Goal: Task Accomplishment & Management: Complete application form

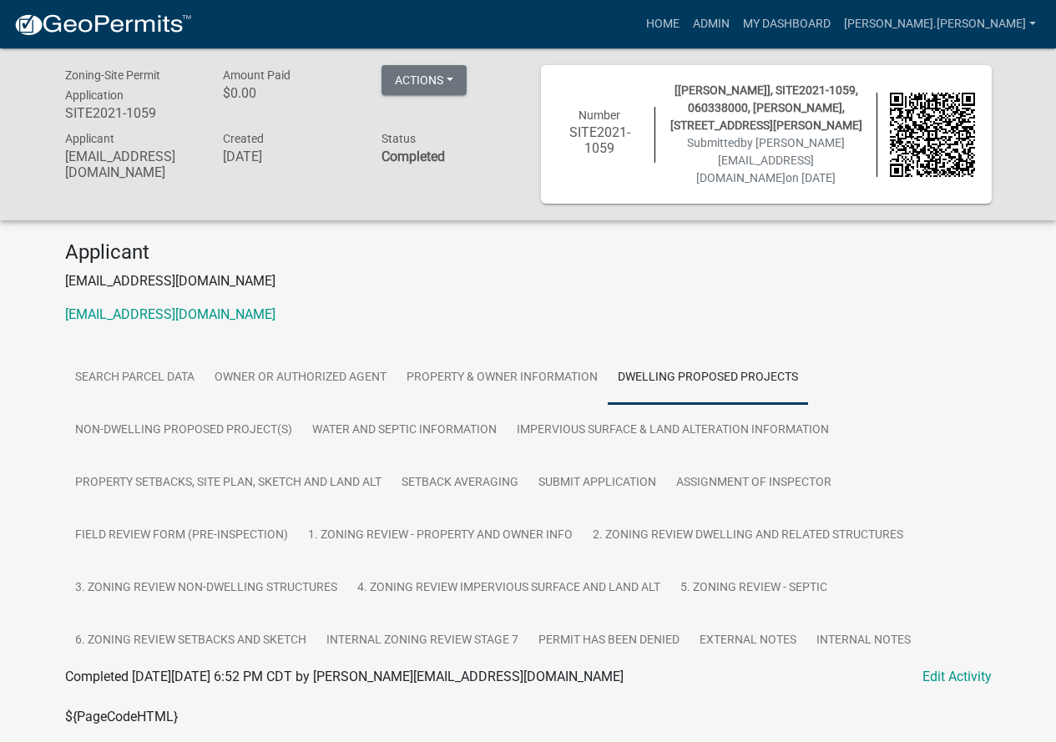
scroll to position [3506, 0]
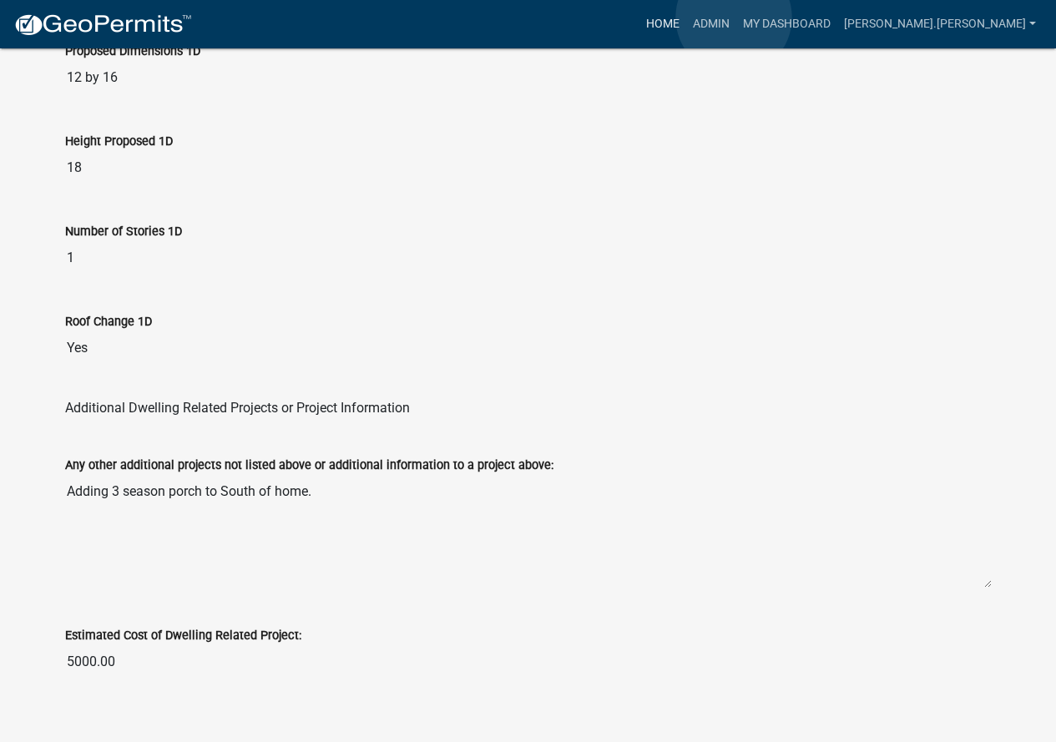
click at [686, 18] on link "Home" at bounding box center [663, 24] width 47 height 32
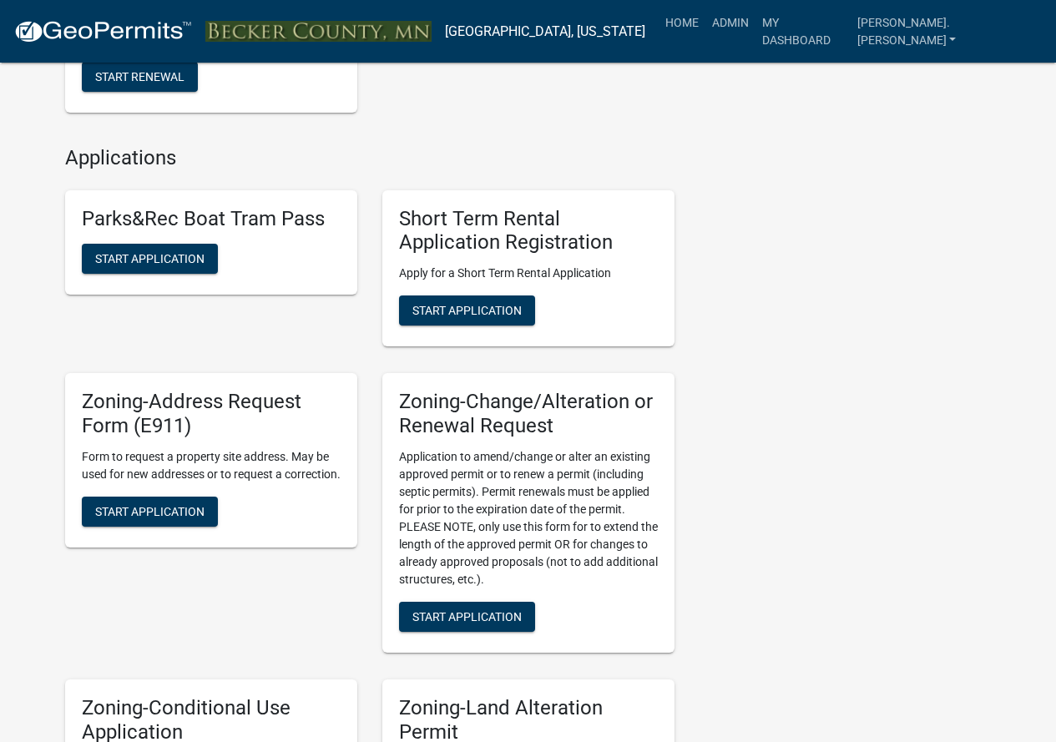
scroll to position [501, 0]
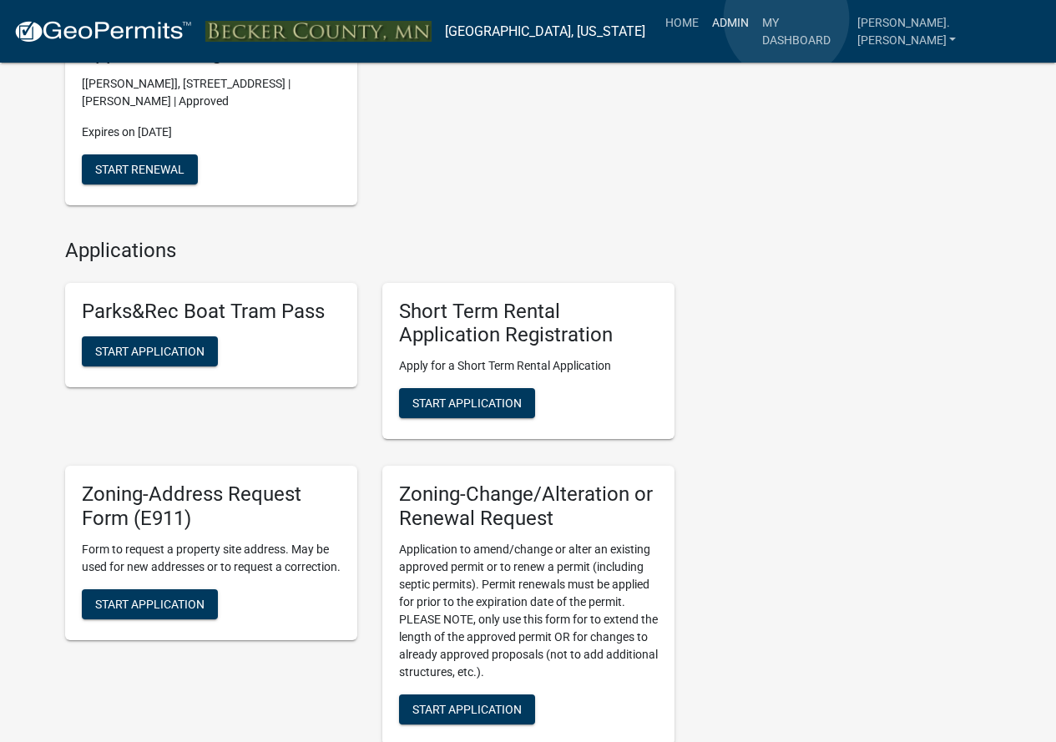
click at [756, 19] on link "Admin" at bounding box center [731, 23] width 50 height 32
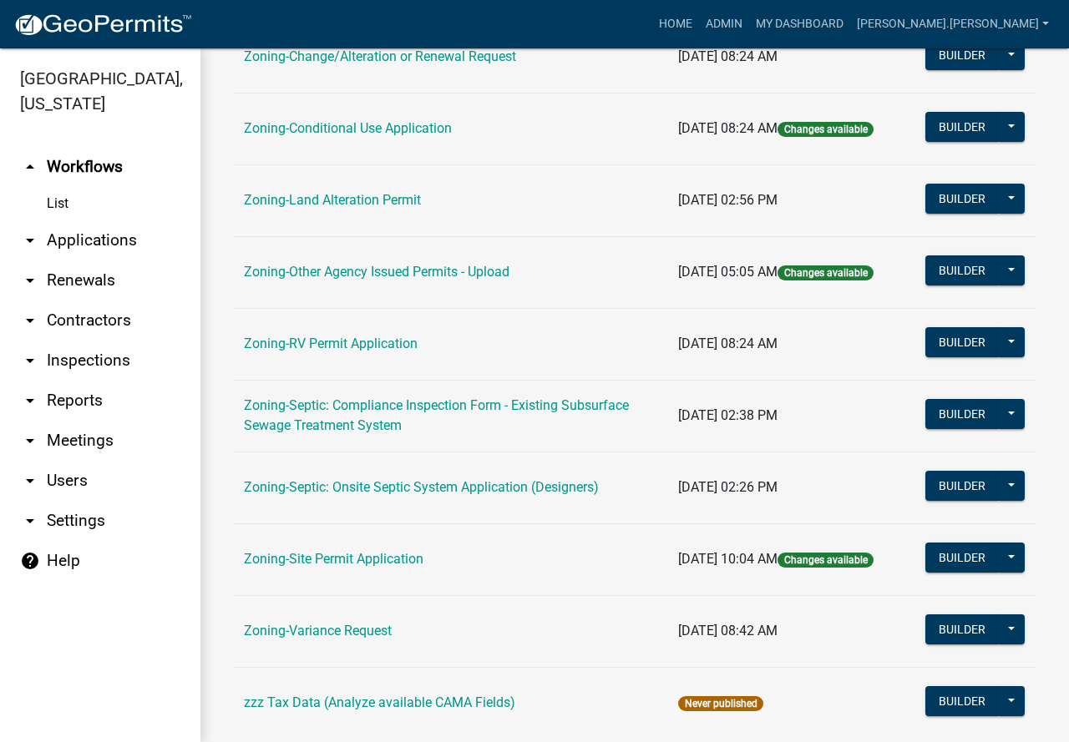
scroll to position [501, 0]
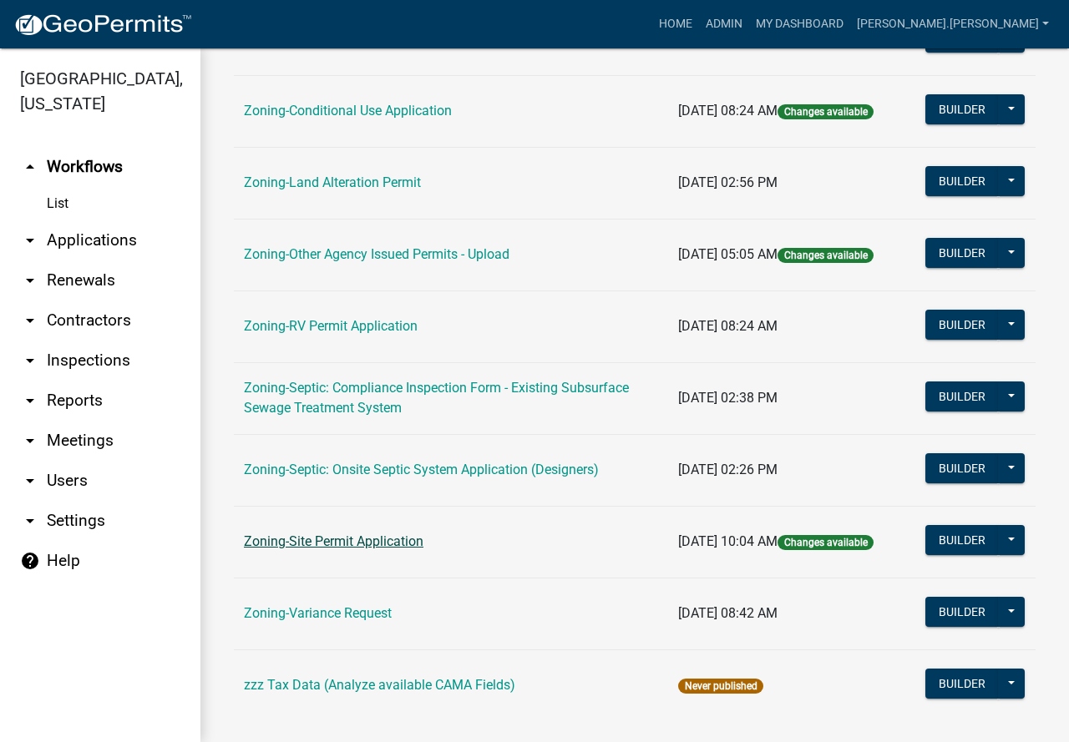
click at [345, 534] on link "Zoning-Site Permit Application" at bounding box center [334, 542] width 180 height 16
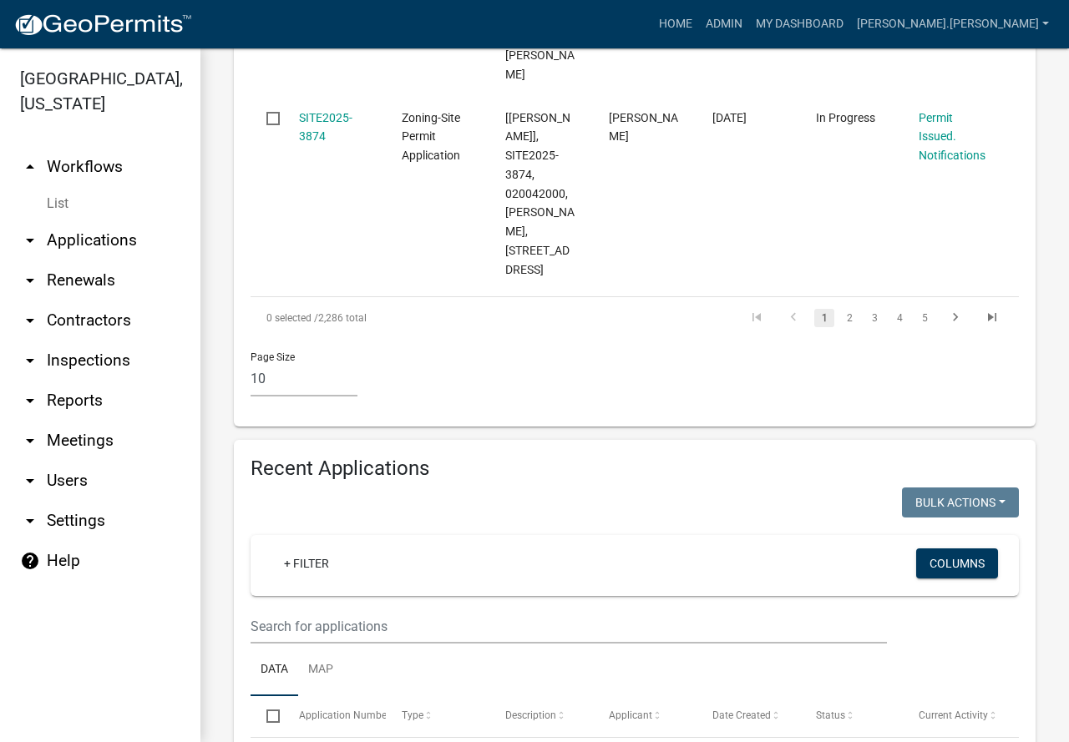
scroll to position [2255, 0]
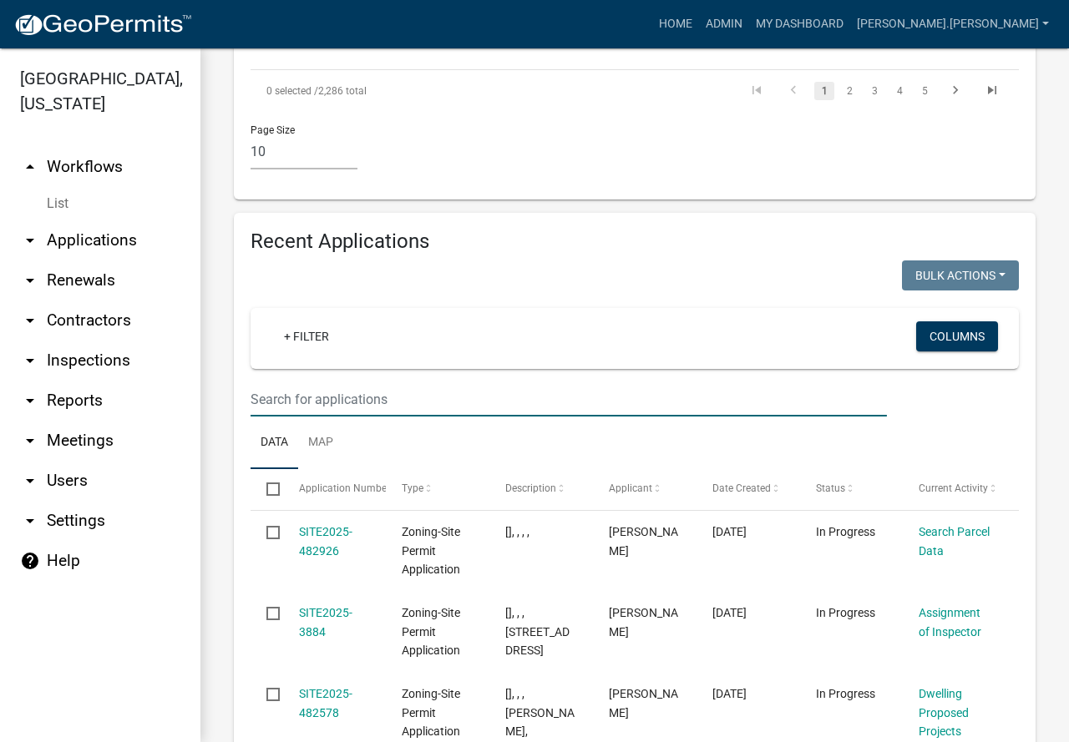
click at [264, 415] on input "text" at bounding box center [569, 399] width 636 height 34
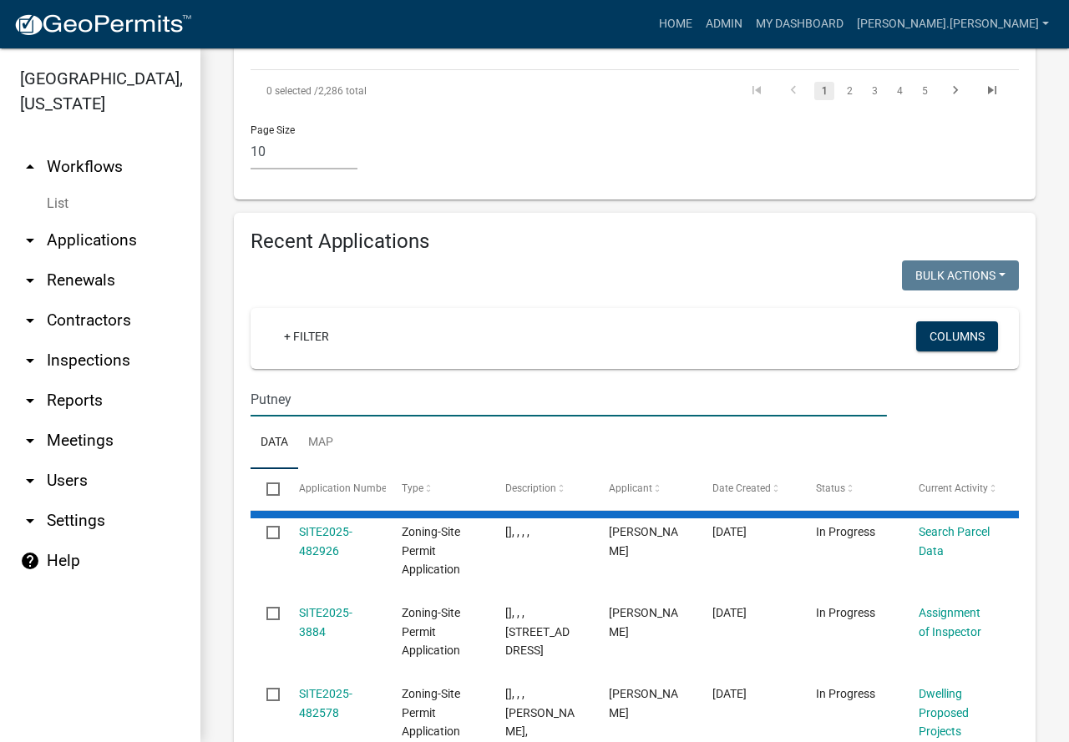
type input "Putney"
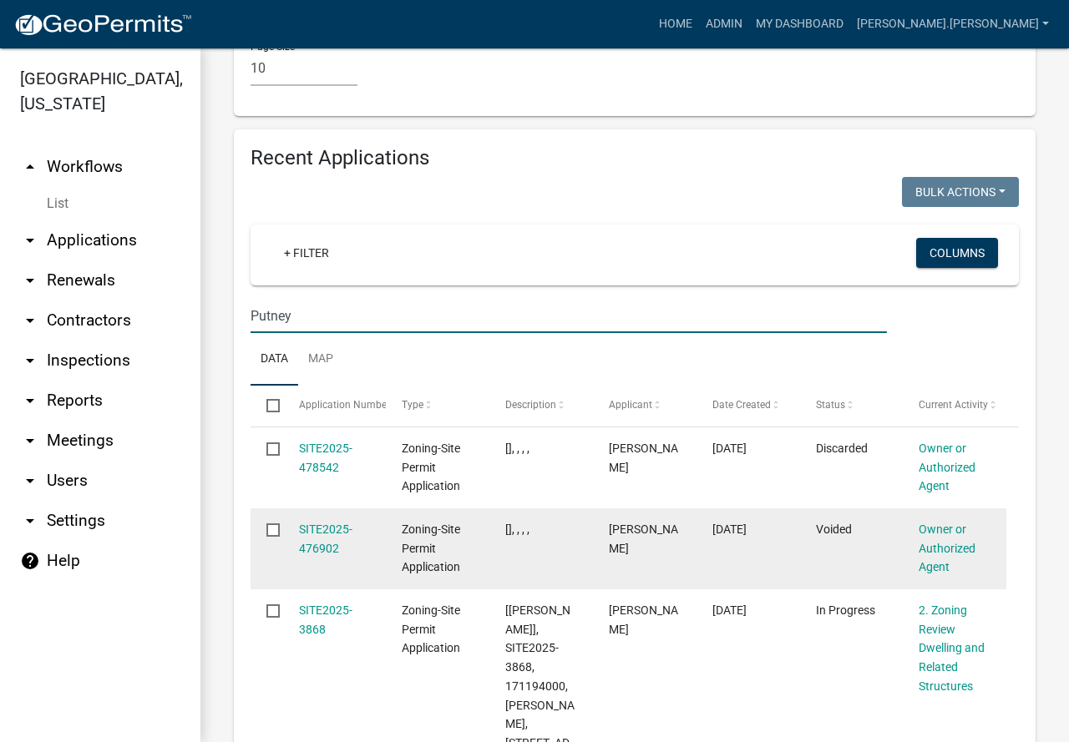
scroll to position [2422, 0]
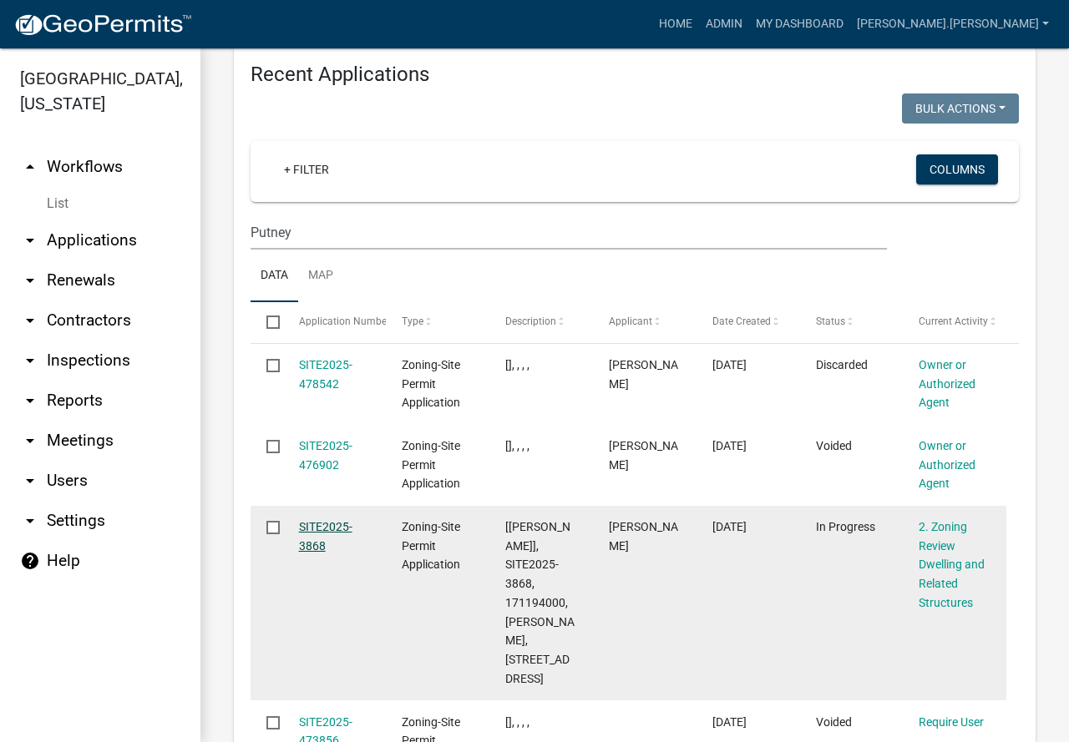
click at [313, 546] on link "SITE2025-3868" at bounding box center [325, 536] width 53 height 33
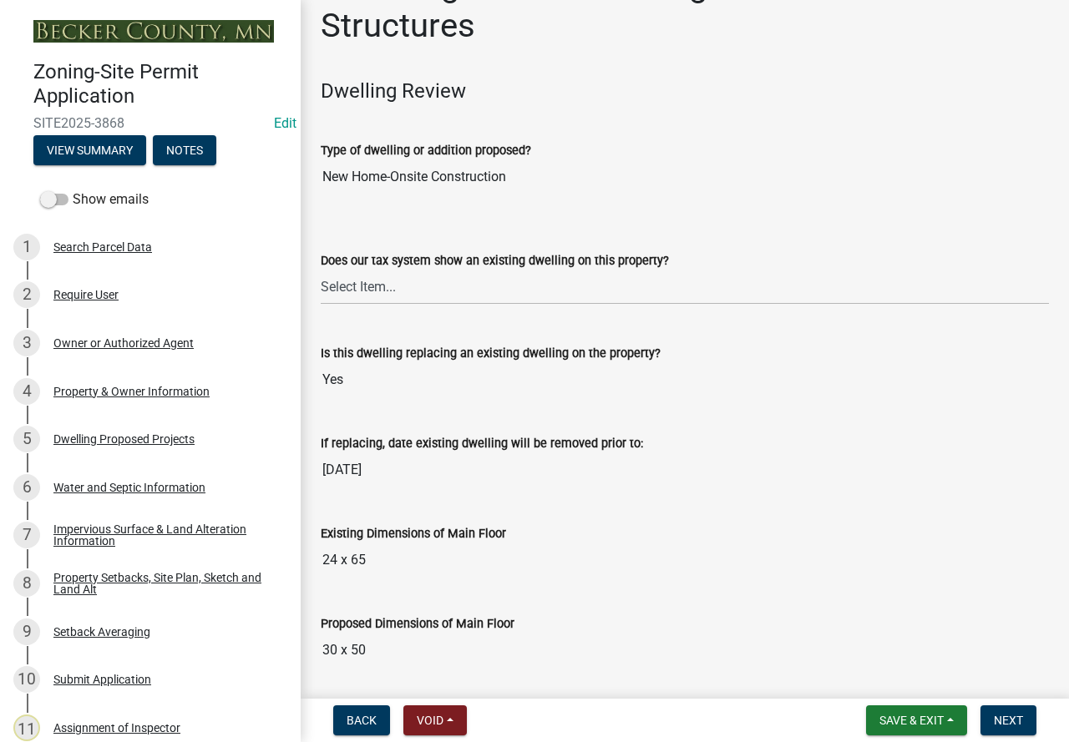
scroll to position [84, 0]
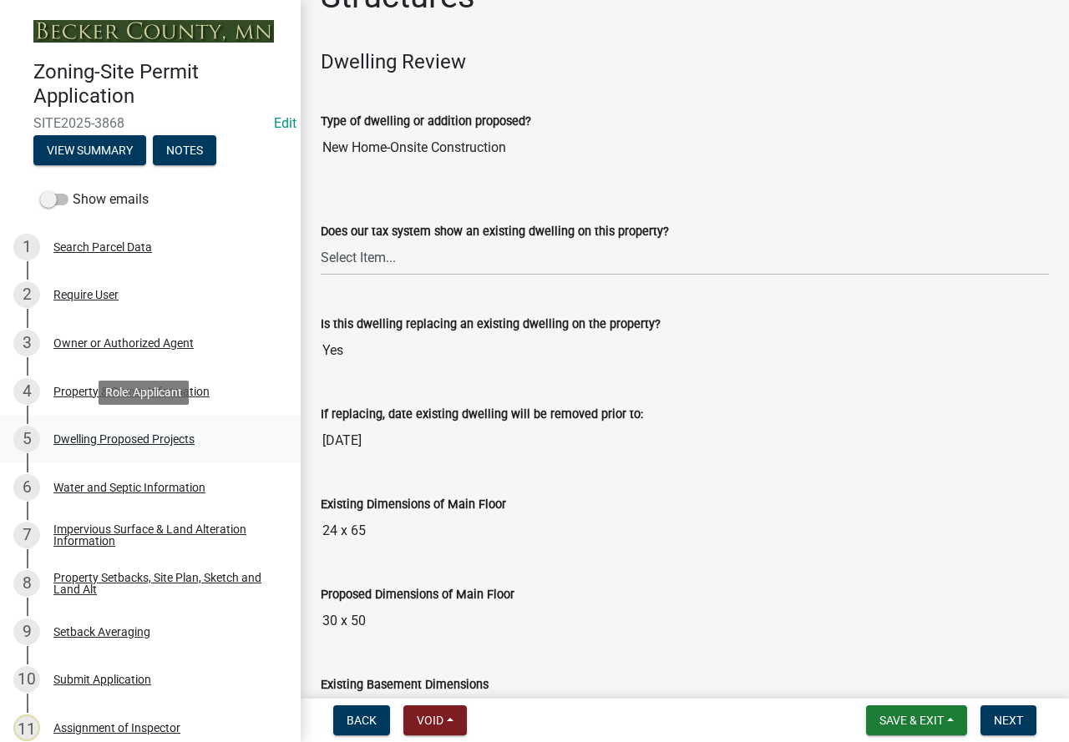
click at [113, 438] on div "Dwelling Proposed Projects" at bounding box center [123, 439] width 141 height 12
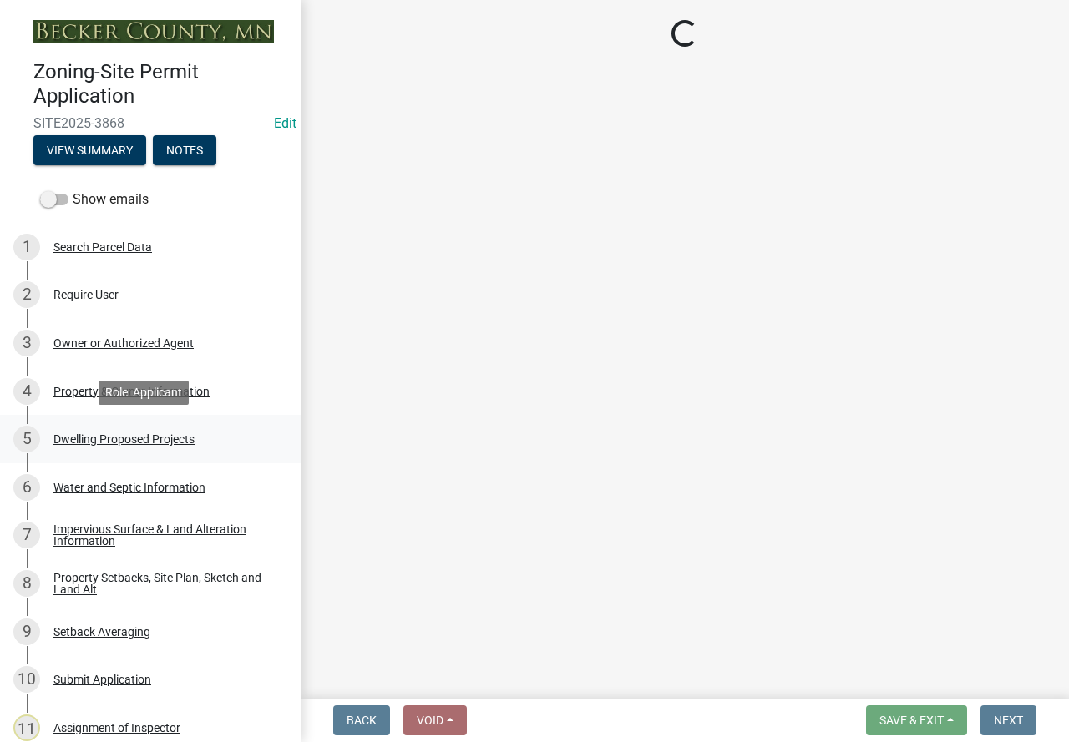
select select "5b8abcc6-67f7-49fb-8f25-c295ccc2b339"
select select "ba56d9f6-ced5-4c38-bdcc-33bfa85ac6de"
select select "03c1fec4-1fbe-4331-bc18-34e24145556f"
select select "4f5e2784-8c40-49a3-b0e9-8f1a3cbab4f4"
select select "ad00b568-f24f-4dc2-90df-cb5d16449c52"
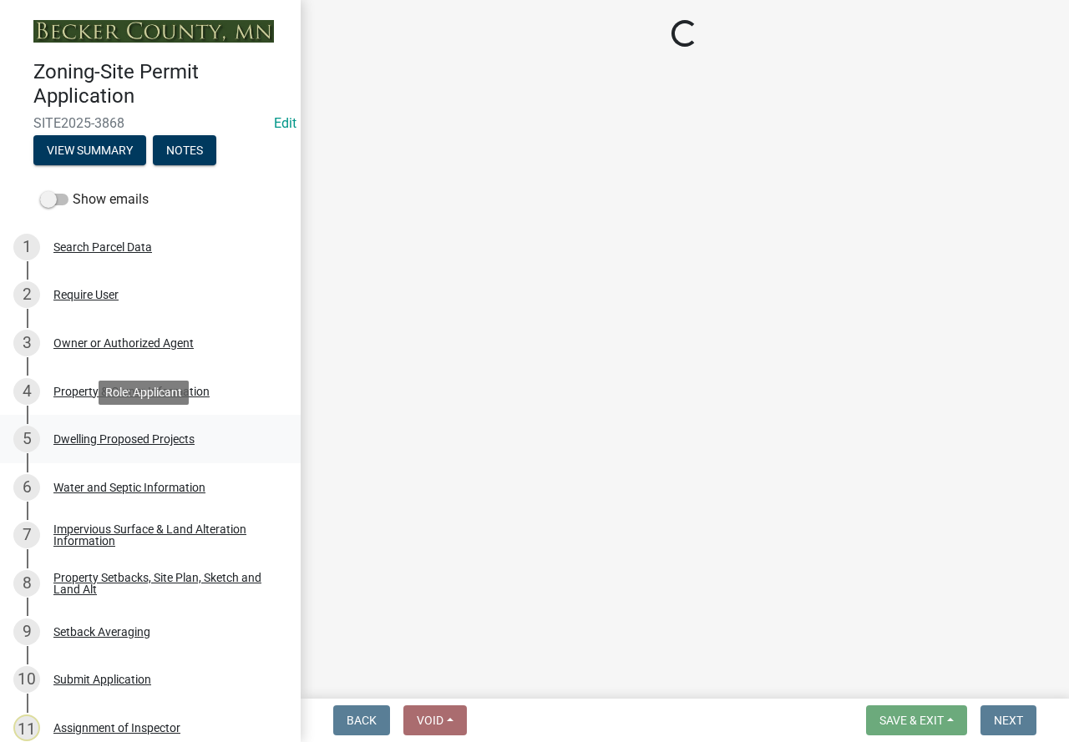
select select "744d8552-d7ef-4cf1-b465-42901748f06c"
select select "c6a0a915-8859-4117-97a8-42e675f9bace"
select select "11c1c089-3b44-43c0-9549-3c9eeea2451f"
select select "781a3532-4308-48f8-bcde-e97c9fab42cb"
select select "8e4dc0e1-7dfa-4afc-85b9-5ad40795f204"
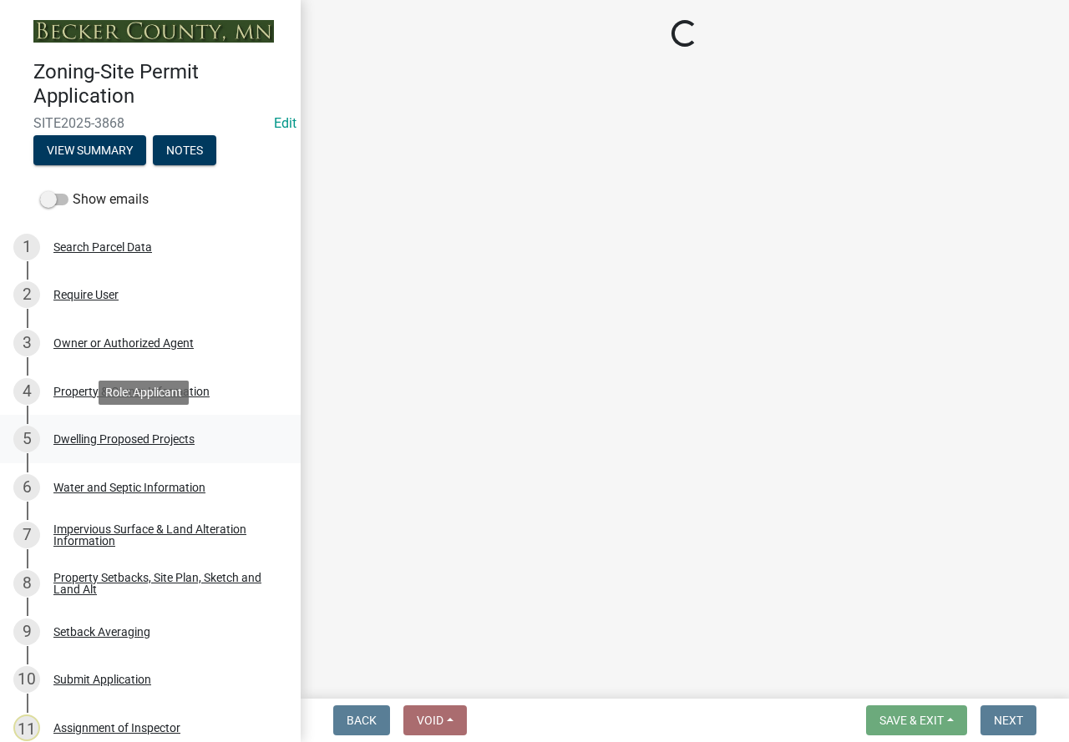
select select "107cbe59-677b-44f2-96fc-816b282ebb79"
select select "f1d8ab9f-3049-45ab-b225-68f6b4f5b1c8"
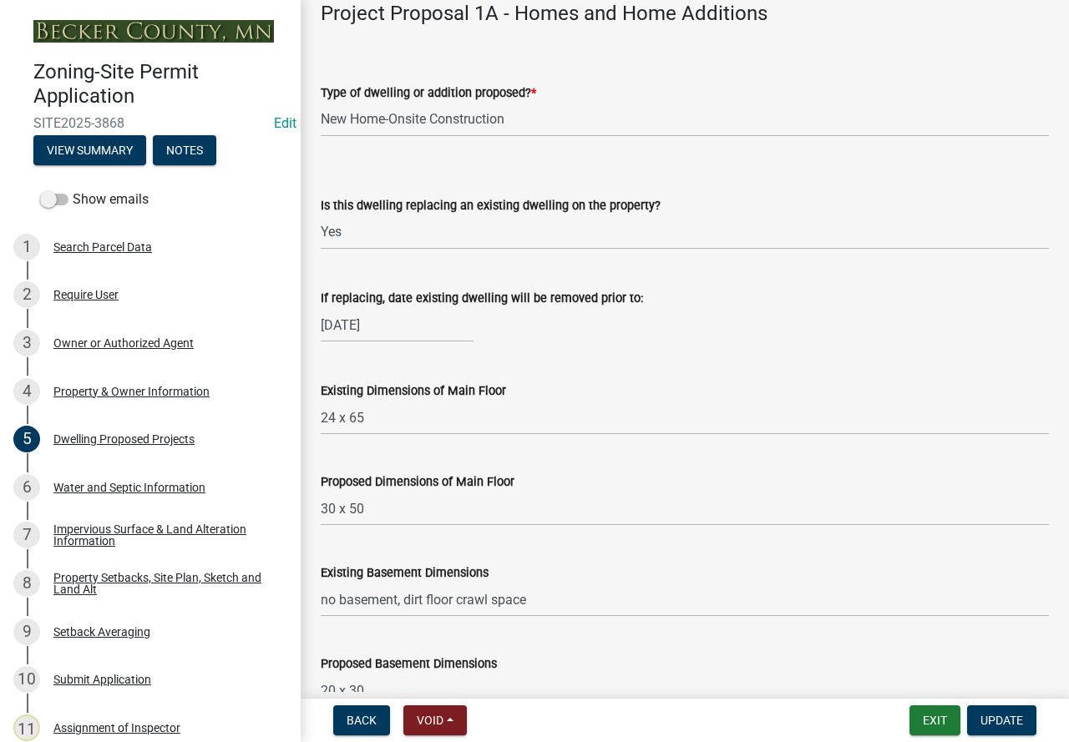
scroll to position [501, 0]
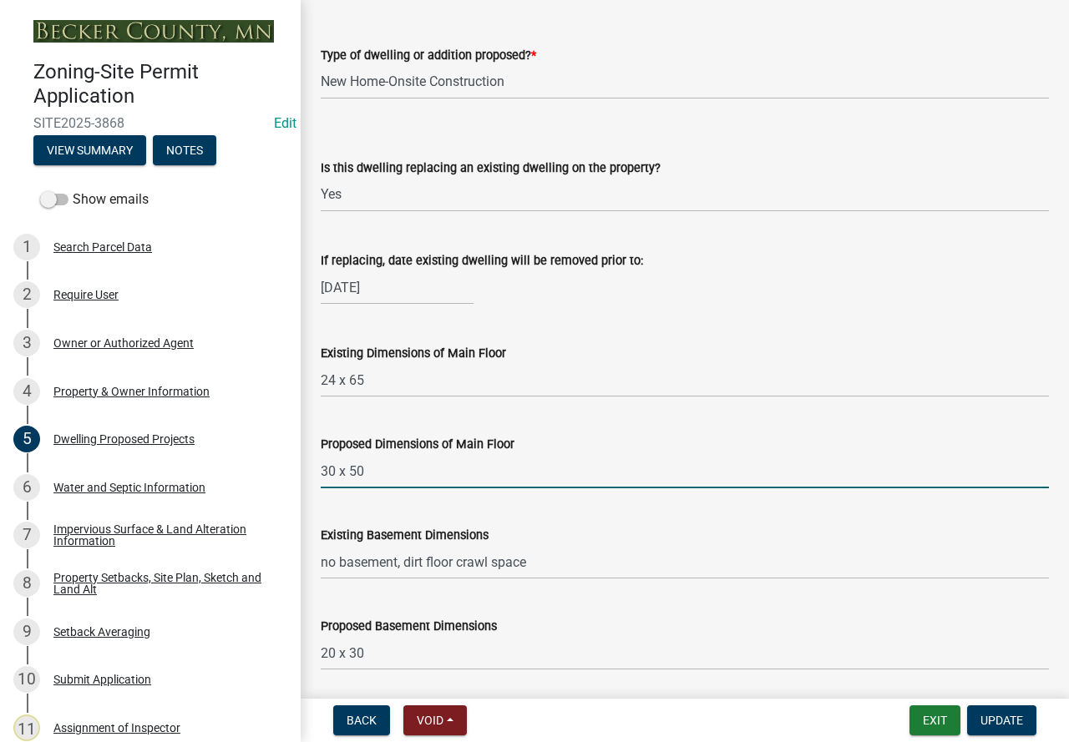
click at [367, 486] on input "30 x 50" at bounding box center [685, 471] width 728 height 34
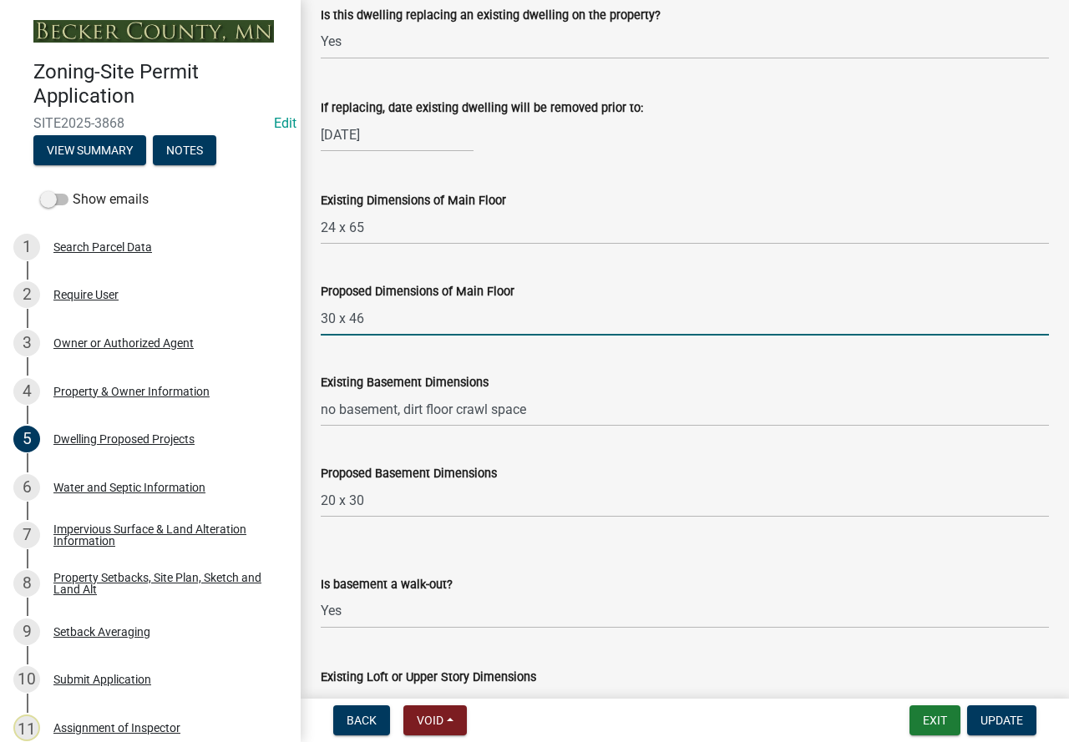
scroll to position [668, 0]
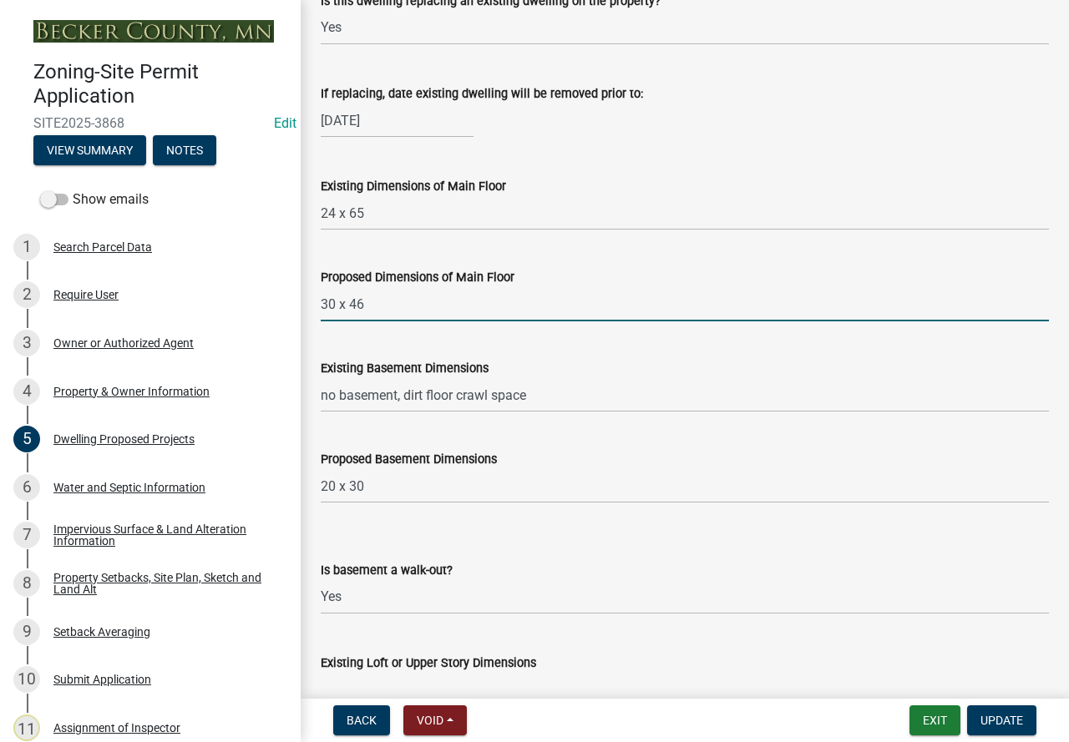
type input "30 x 46"
click at [335, 504] on input "20 x 30" at bounding box center [685, 486] width 728 height 34
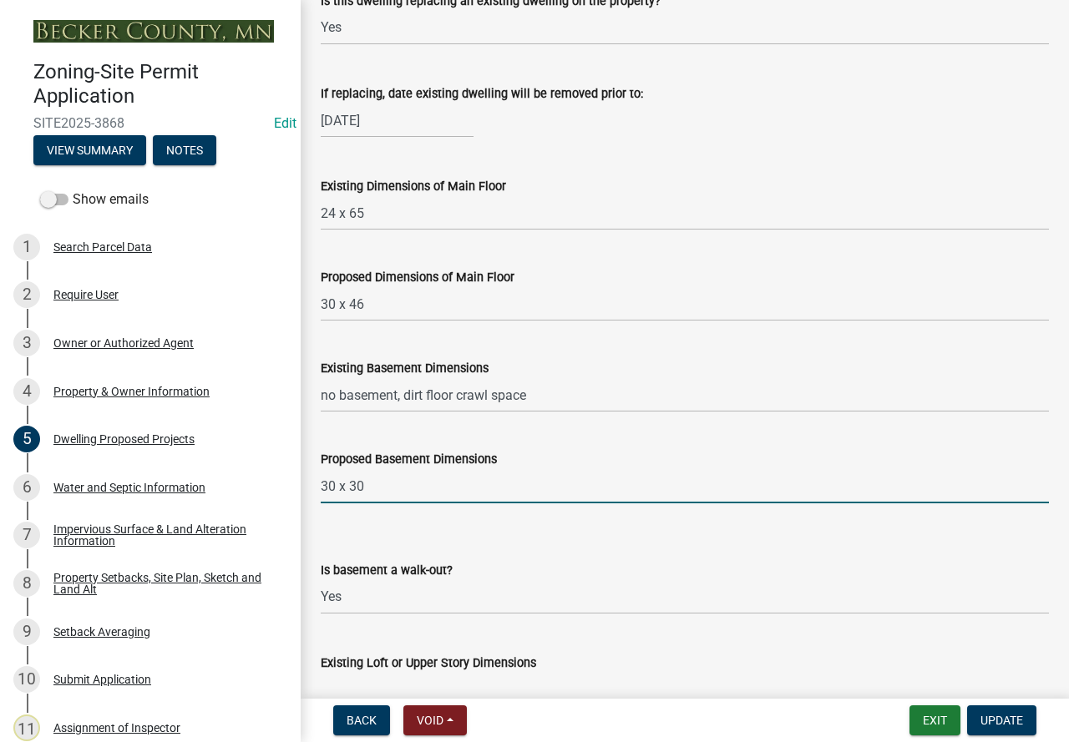
click at [372, 502] on input "30 x 30" at bounding box center [685, 486] width 728 height 34
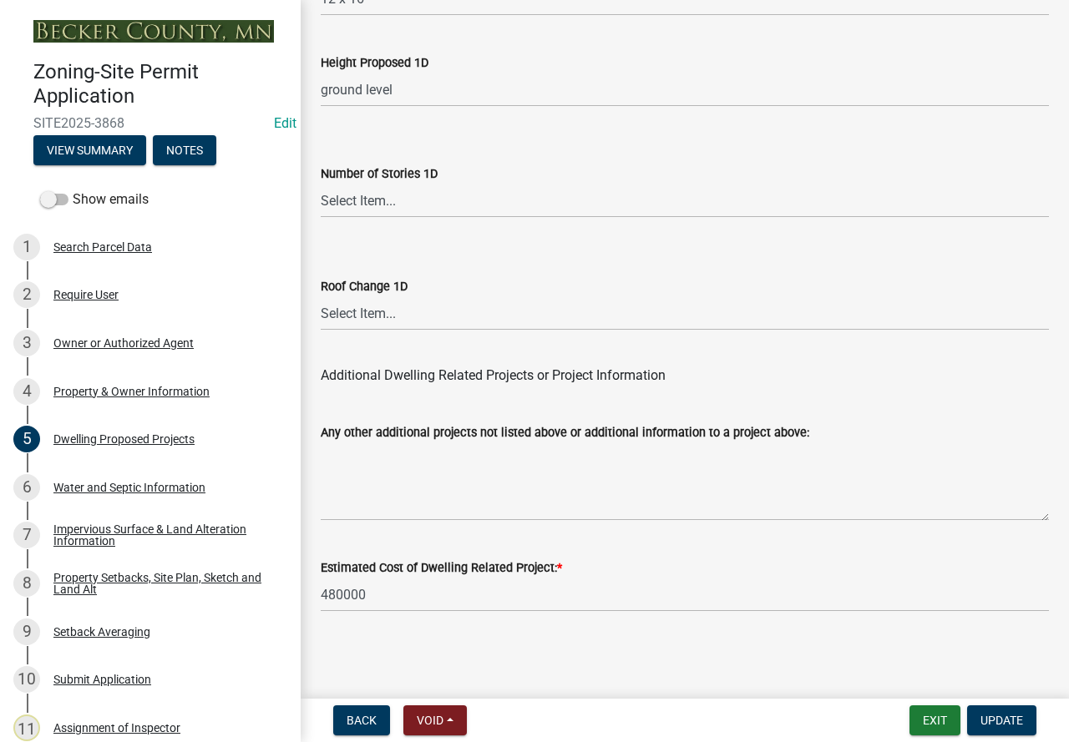
scroll to position [4267, 0]
type input "30 x 46"
click at [987, 717] on span "Update" at bounding box center [1001, 720] width 43 height 13
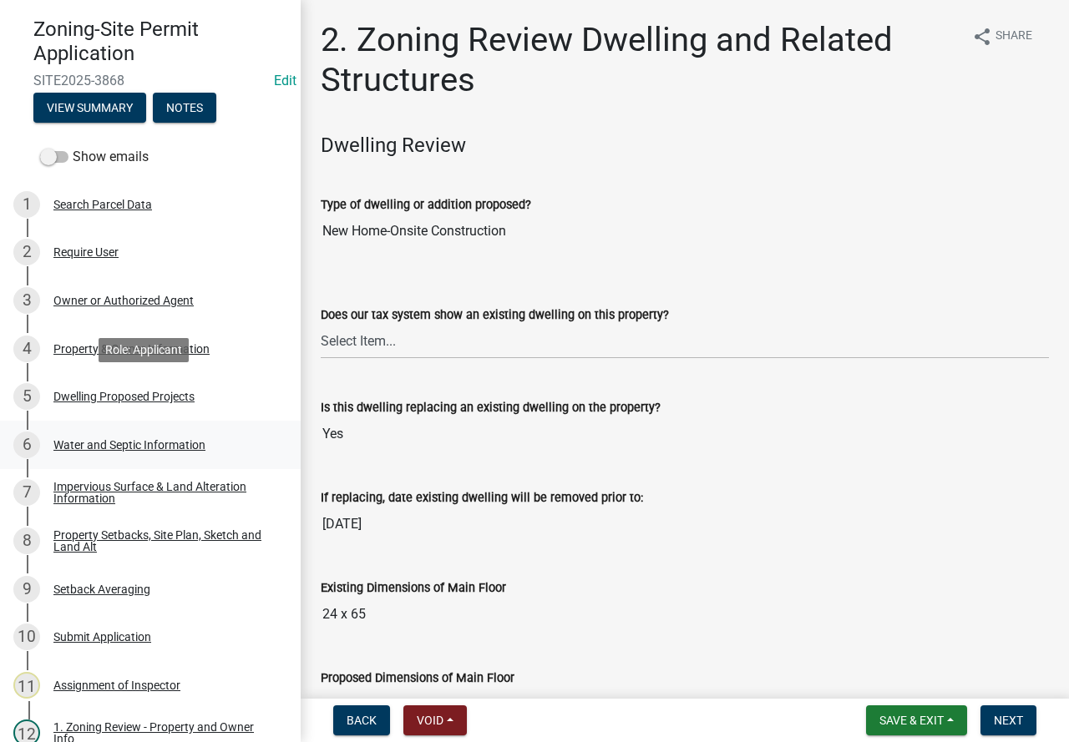
scroll to position [167, 0]
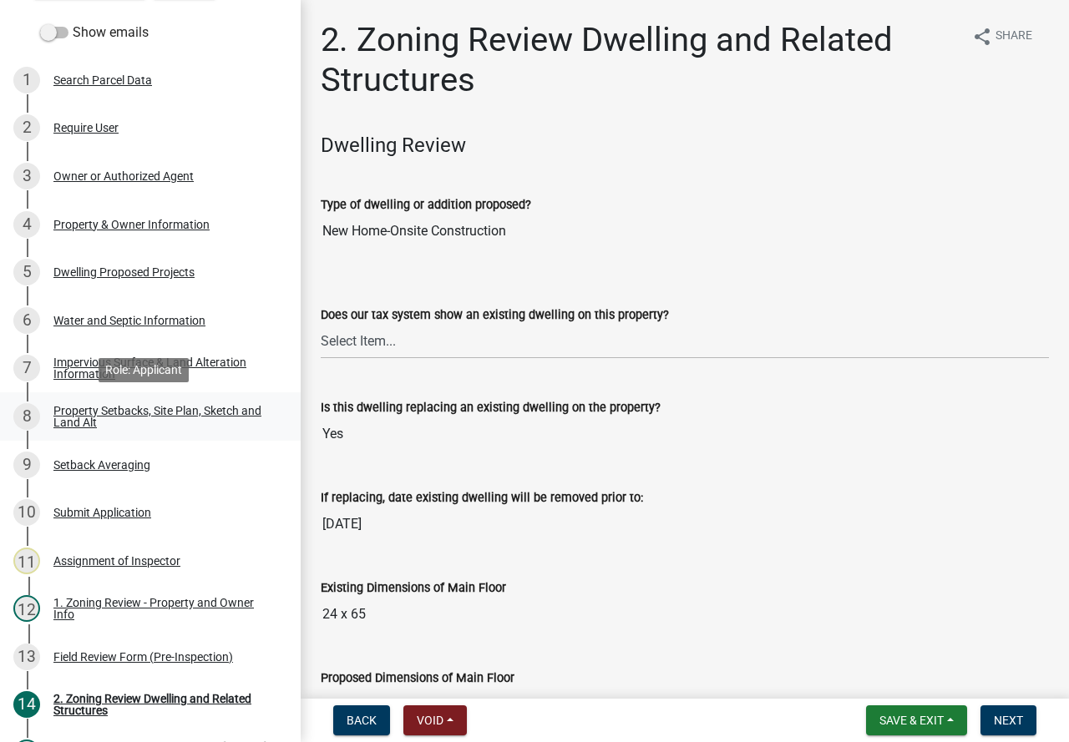
click at [129, 409] on div "Property Setbacks, Site Plan, Sketch and Land Alt" at bounding box center [163, 416] width 220 height 23
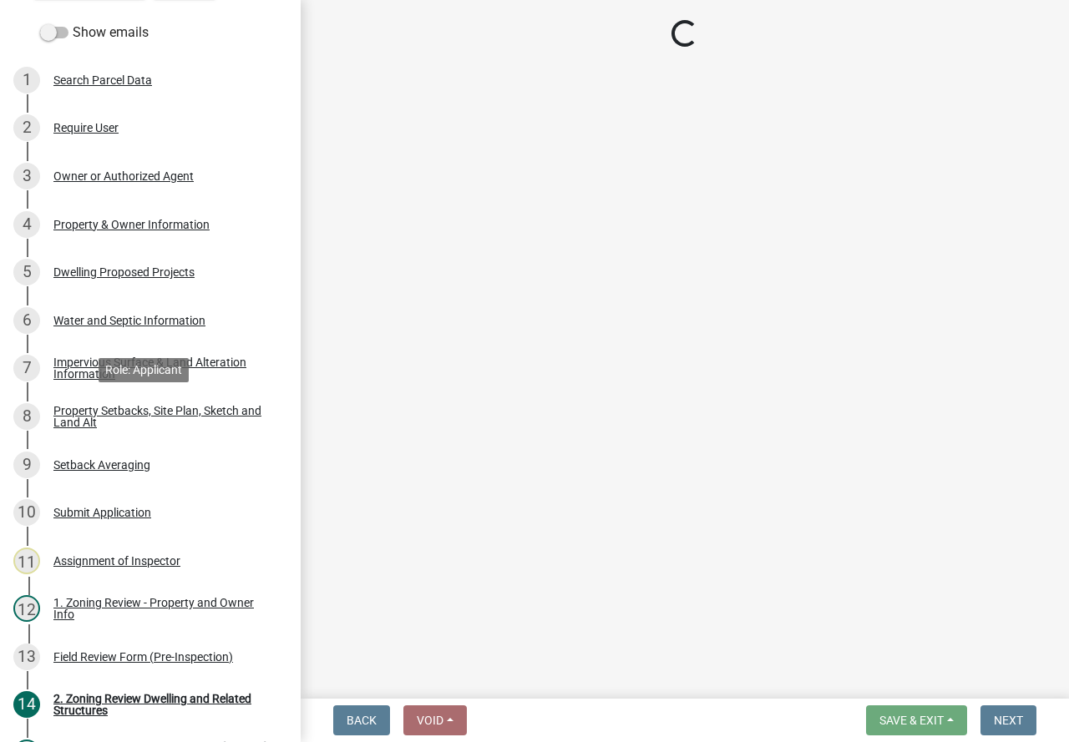
select select "7b13c63f-e699-4112-b373-98fbd28ec536"
select select "c101a5b4-6bb9-4f78-9b05-8a935d0e5ce5"
select select "b56a4575-9846-47cf-8067-c59a4853da22"
select select "12f785fb-c378-4b18-841c-21c73dc99083"
select select "e8ab2dc3-aa3f-46f3-9b4a-37eb25ad84af"
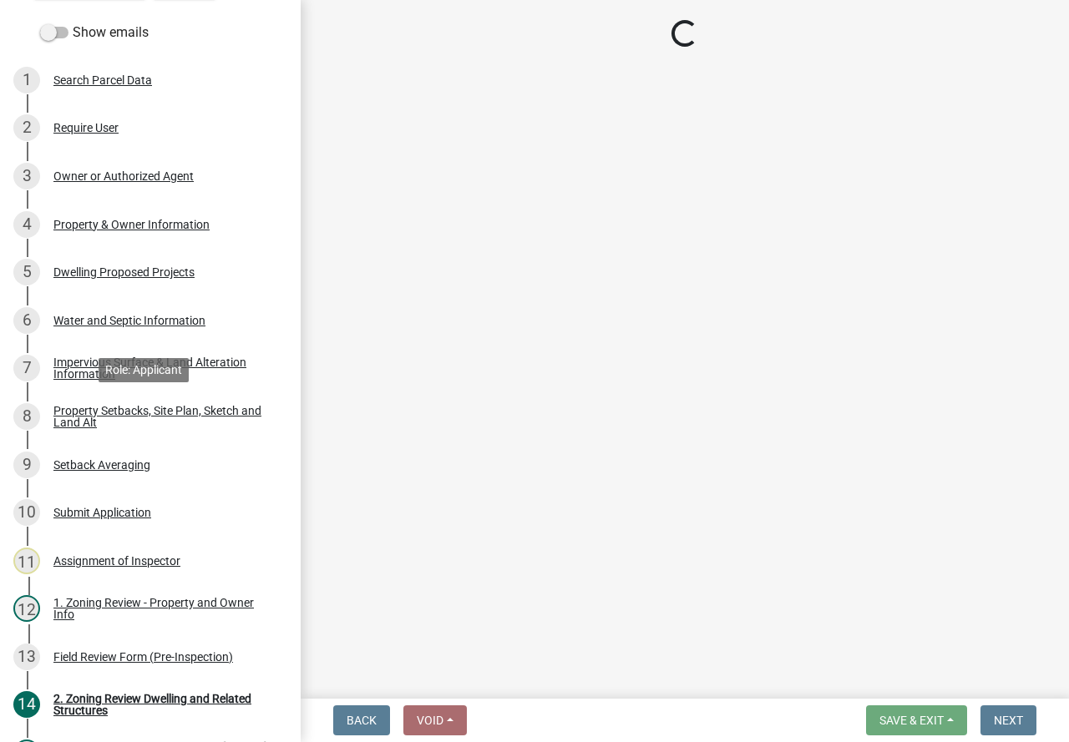
select select "27b2a8b4-abf6-463e-8c0c-7c5d2b4fe26f"
select select "5ad4ab64-b44e-481c-9000-9e5907aa74e1"
select select "e019de12-4845-45f2-ad10-5fb76eee0e55"
select select "c8b8ea71-7088-4e87-a493-7bc88cc2835b"
select select "133211ff-91ce-4a0a-9235-b48a7e2069a0"
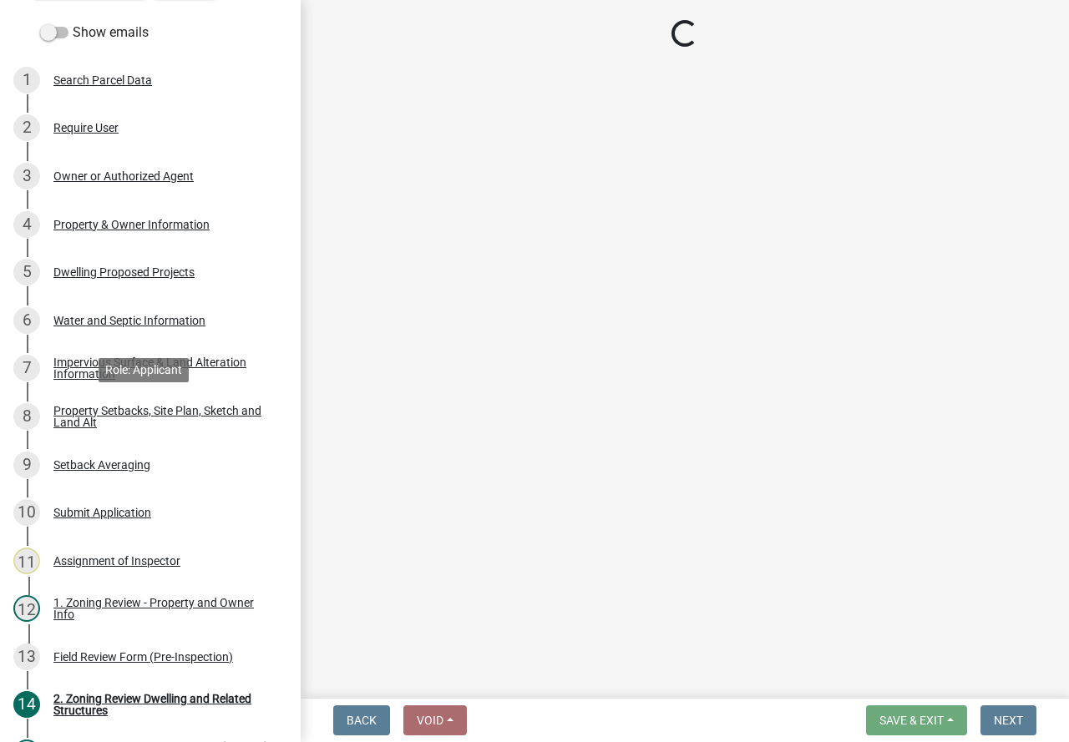
select select "f51aecae-0421-4f67-bd2d-0cff8a85c7cd"
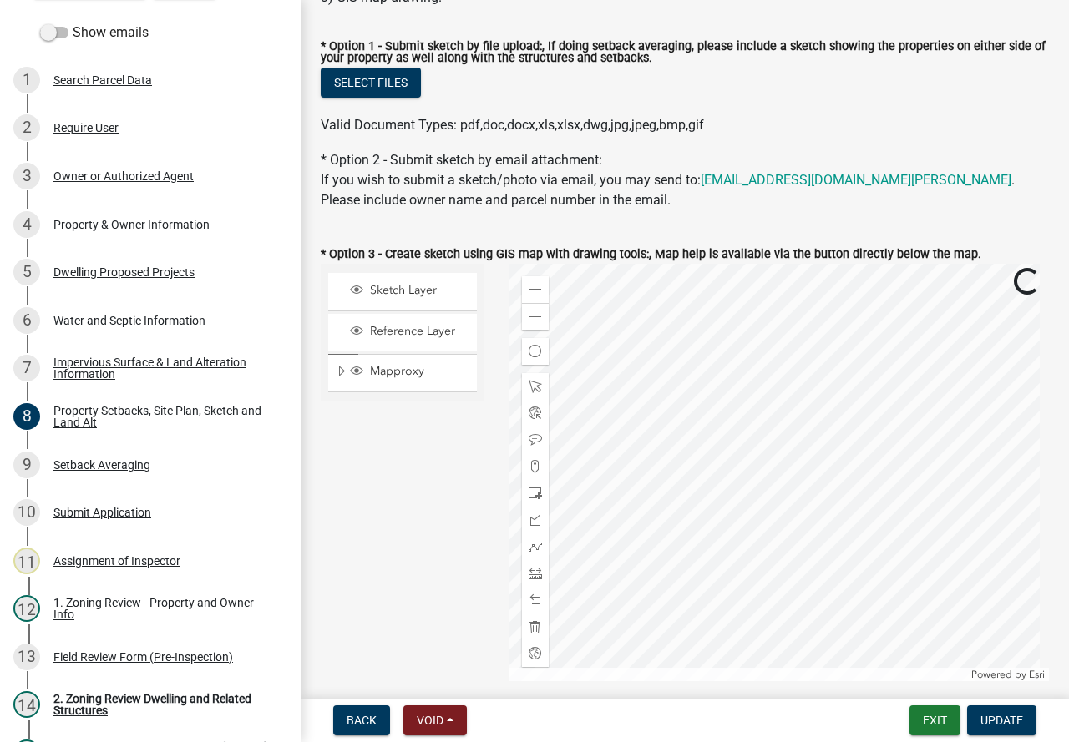
scroll to position [418, 0]
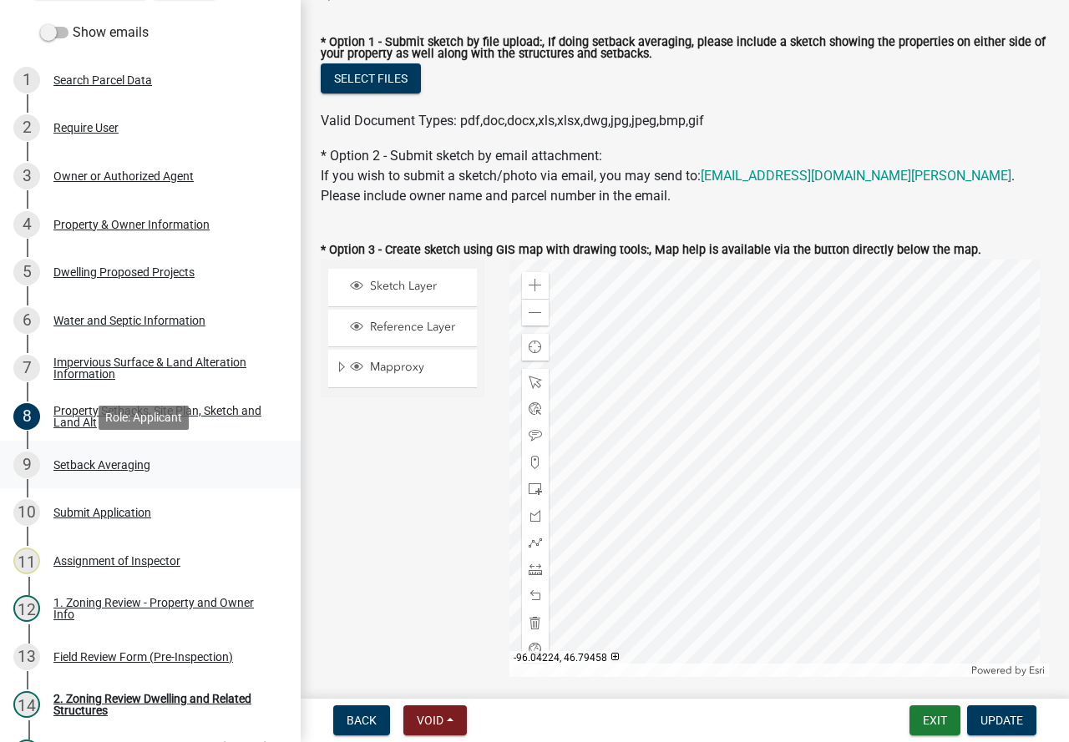
click at [89, 461] on div "Setback Averaging" at bounding box center [101, 465] width 97 height 12
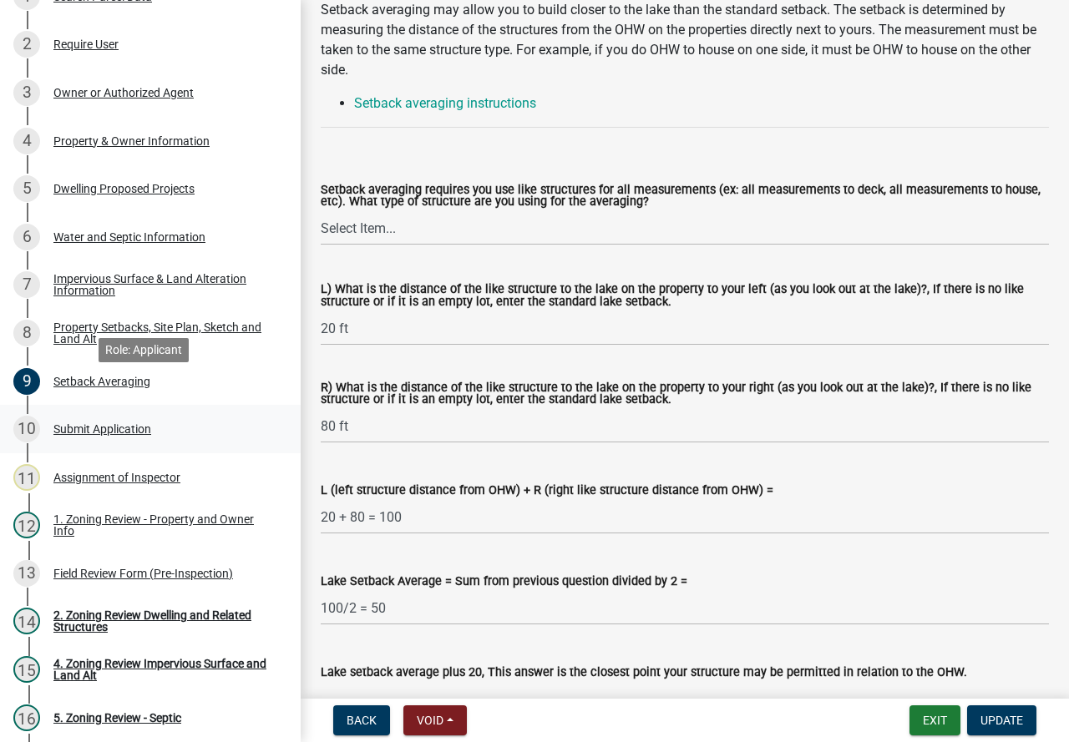
scroll to position [334, 0]
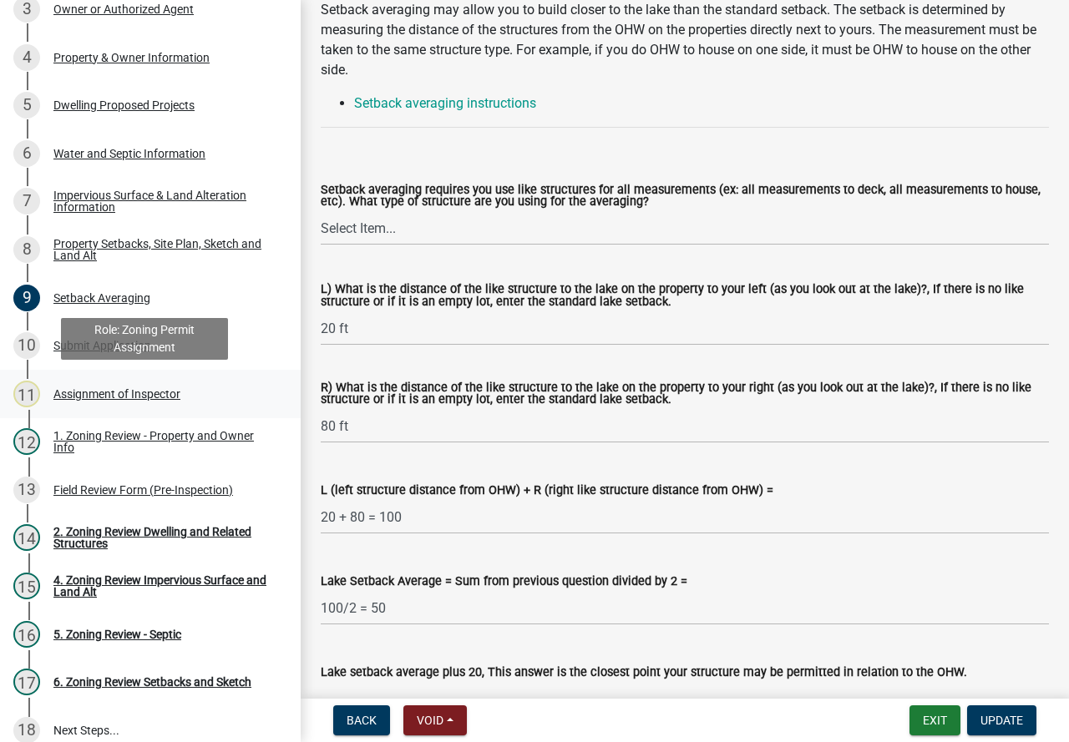
click at [128, 393] on div "Assignment of Inspector" at bounding box center [116, 394] width 127 height 12
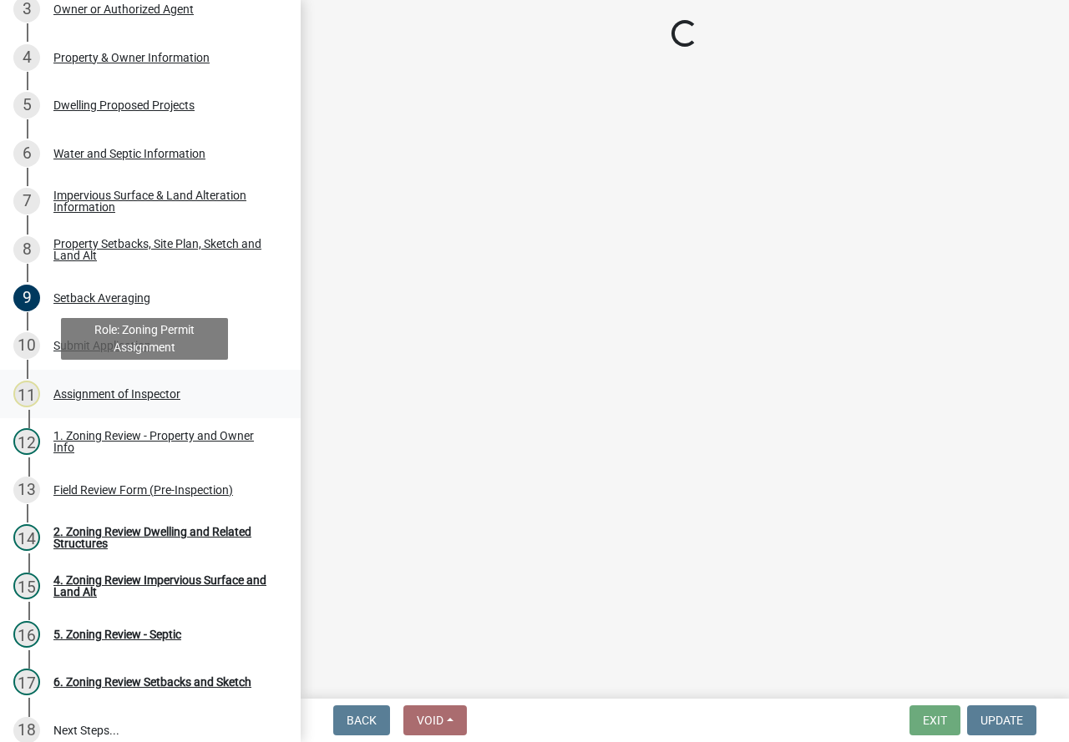
scroll to position [0, 0]
select select "ebd8400e-d8d5-49f8-911f-e671eb76408a"
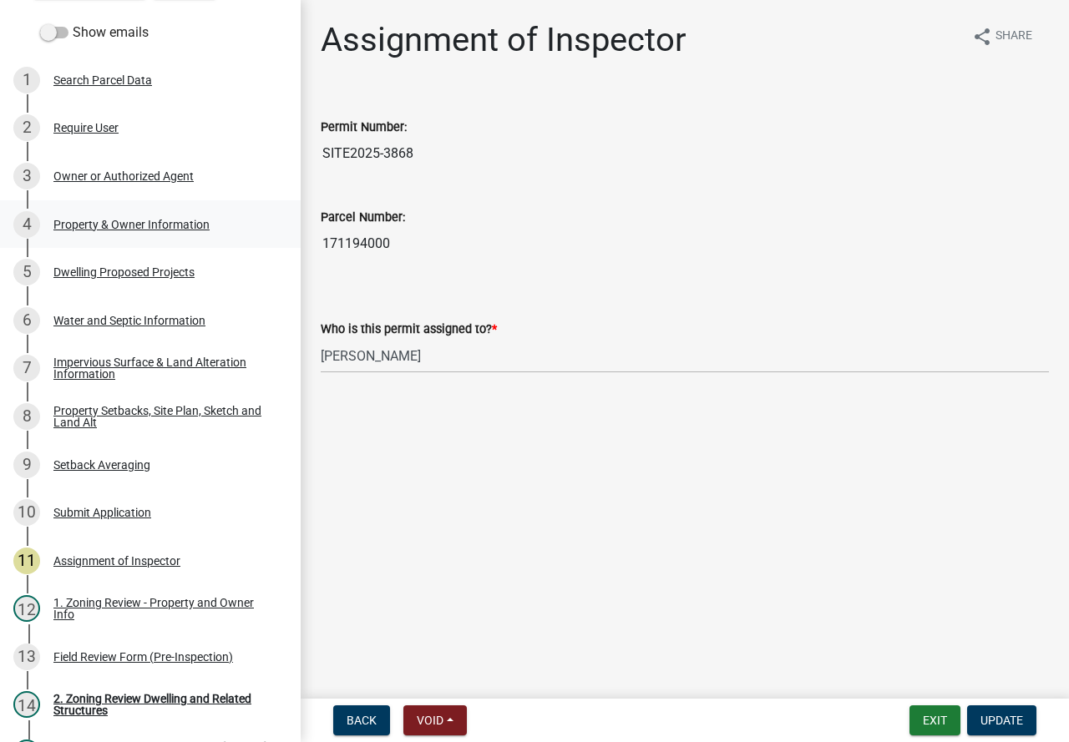
scroll to position [84, 0]
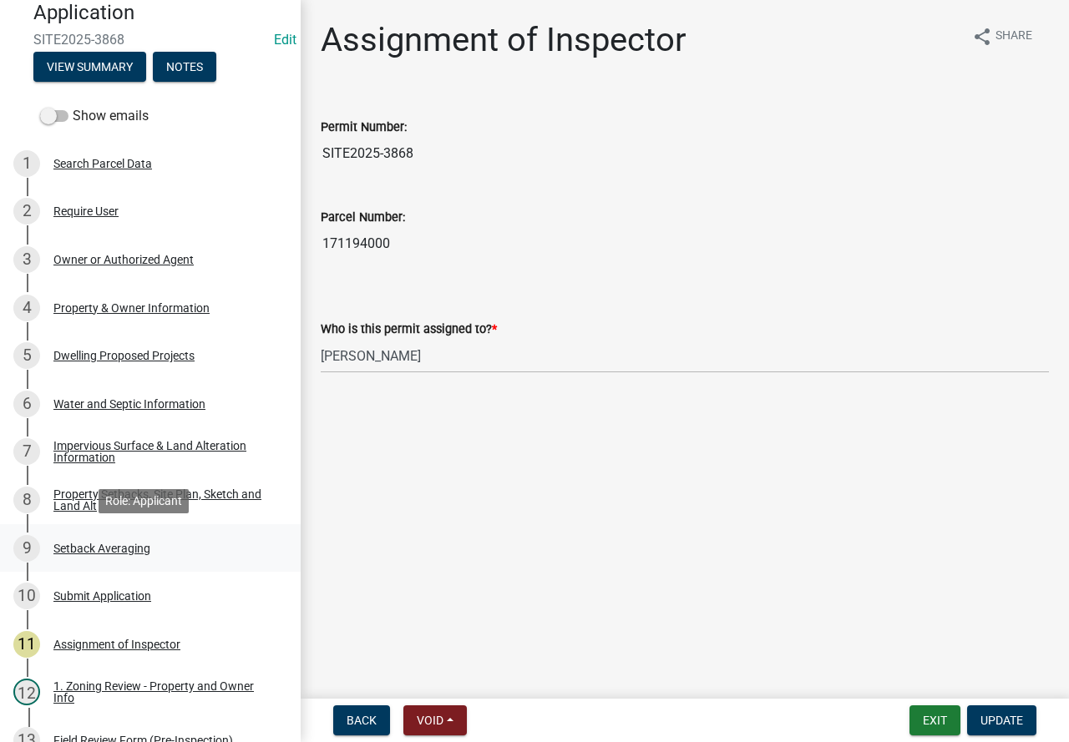
click at [83, 543] on div "Setback Averaging" at bounding box center [101, 549] width 97 height 12
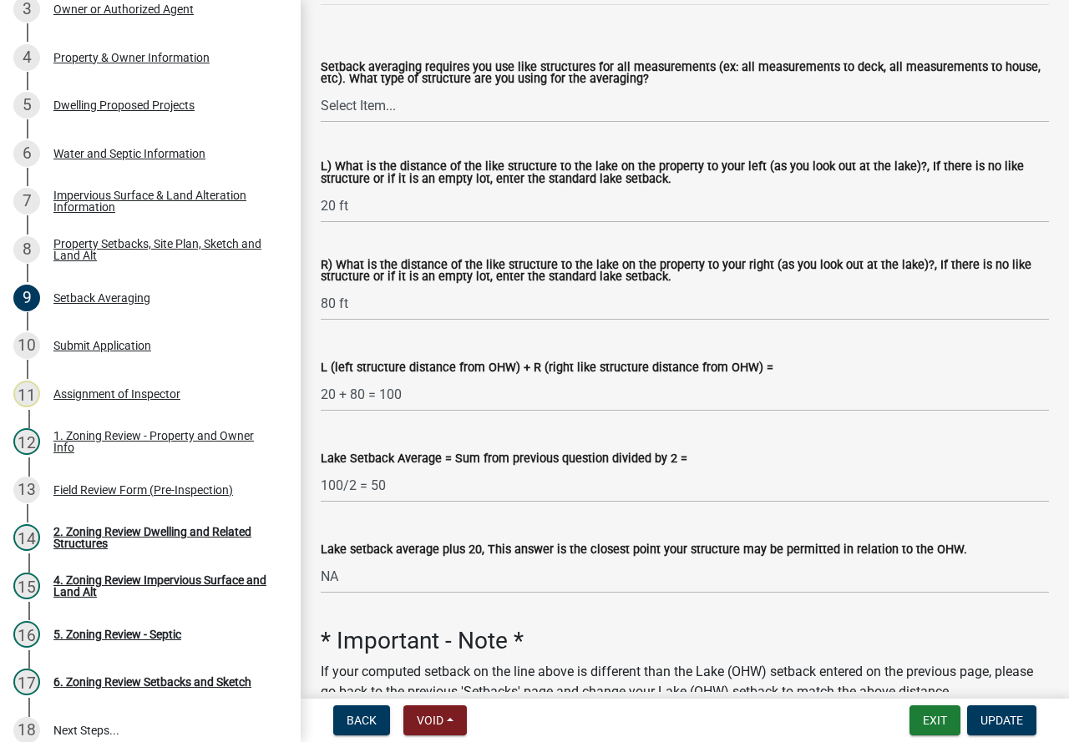
scroll to position [334, 0]
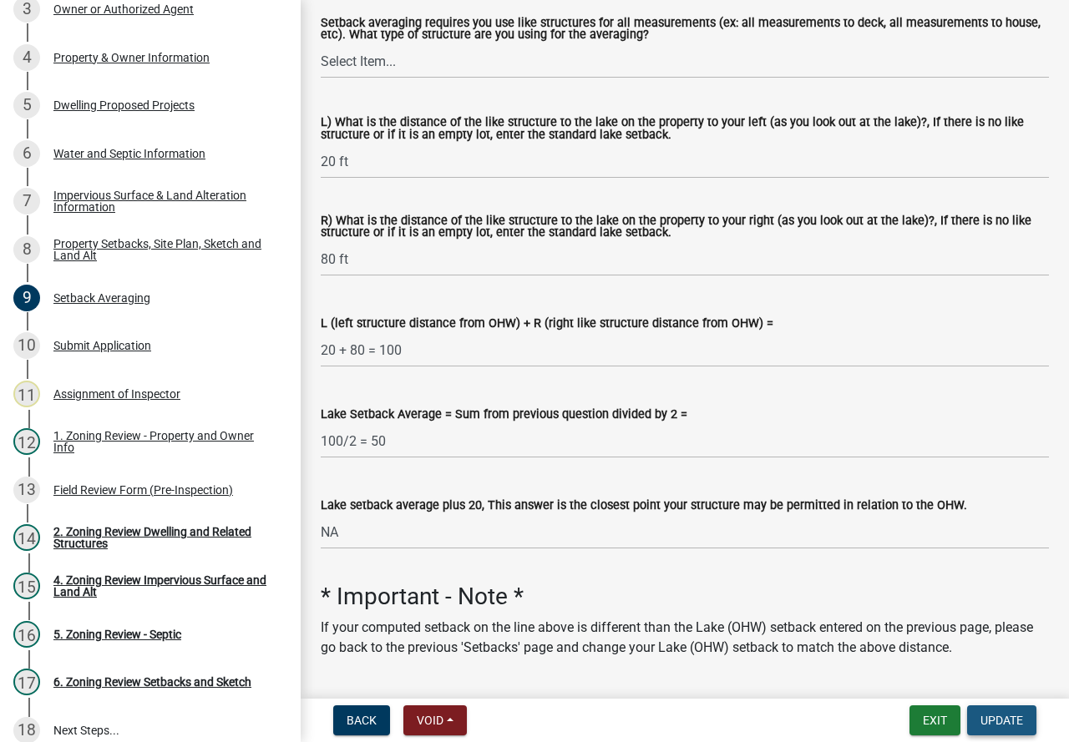
click at [995, 714] on span "Update" at bounding box center [1001, 720] width 43 height 13
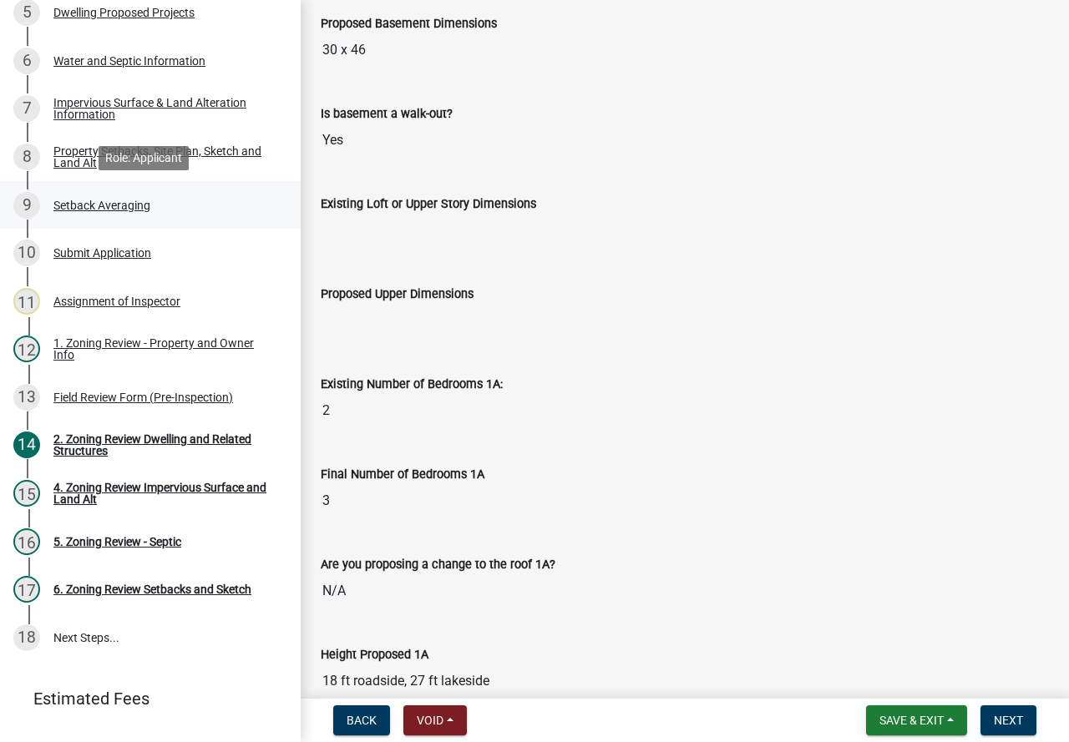
scroll to position [463, 0]
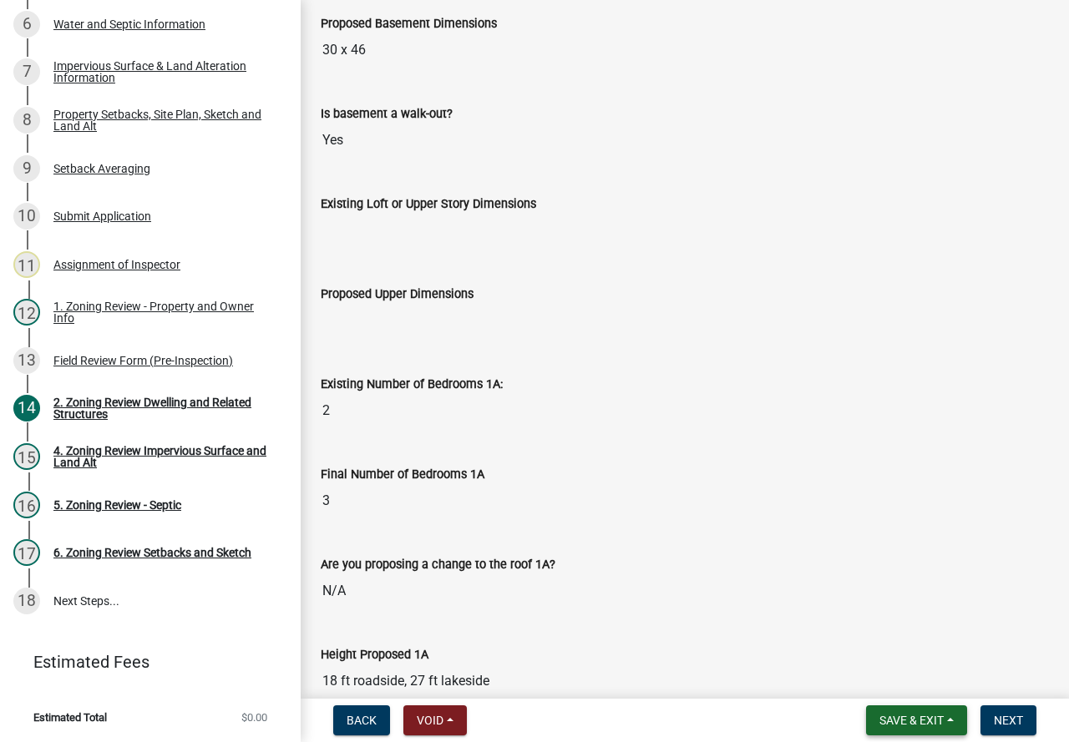
click at [892, 714] on span "Save & Exit" at bounding box center [911, 720] width 64 height 13
click at [869, 664] on button "Save & Exit" at bounding box center [900, 677] width 134 height 40
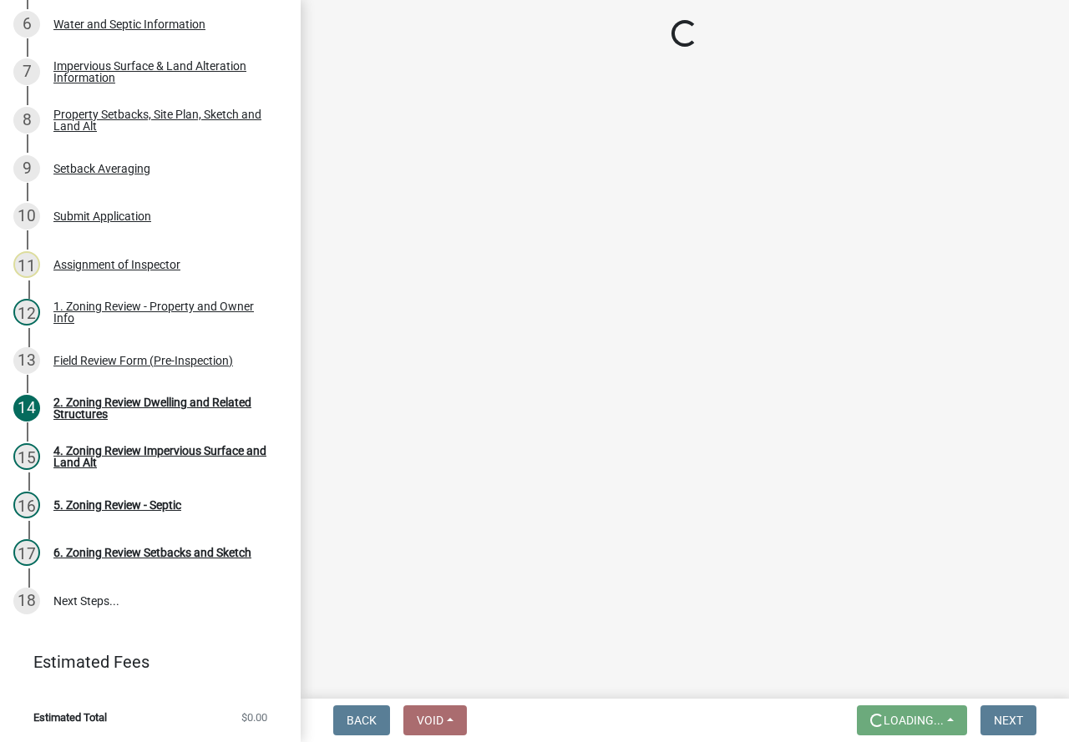
scroll to position [0, 0]
